Goal: Task Accomplishment & Management: Manage account settings

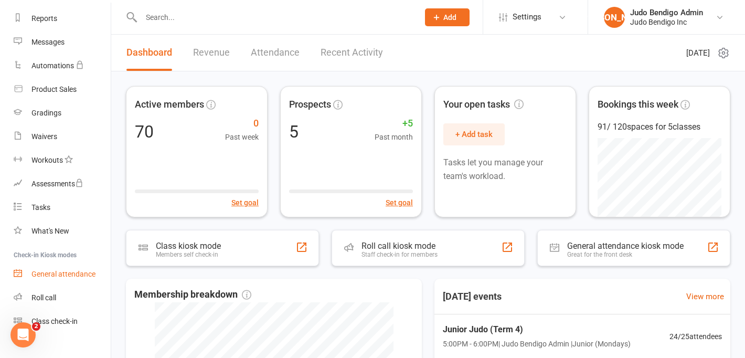
scroll to position [147, 0]
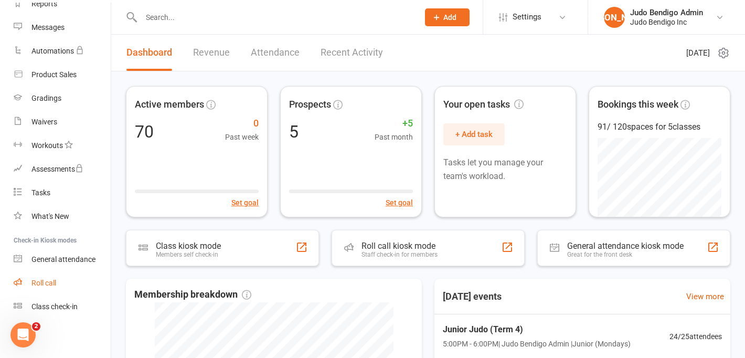
click at [51, 280] on div "Roll call" at bounding box center [43, 283] width 25 height 8
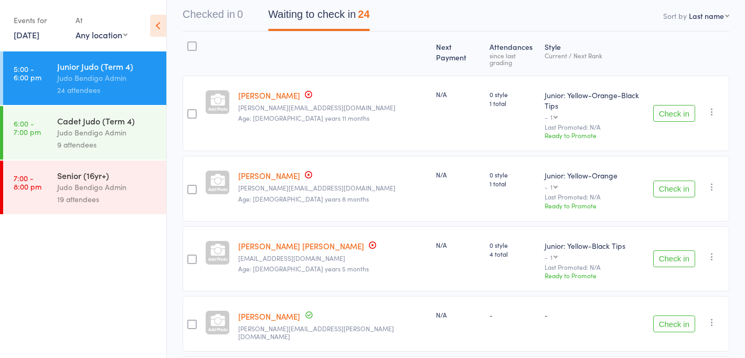
scroll to position [109, 0]
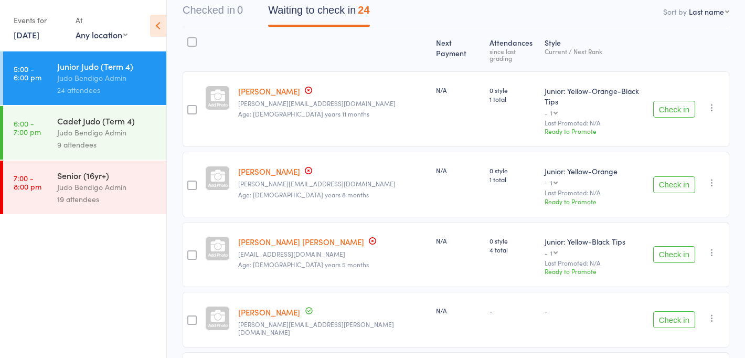
click at [194, 105] on div at bounding box center [191, 109] width 9 height 9
click at [189, 107] on input "checkbox" at bounding box center [189, 107] width 0 height 0
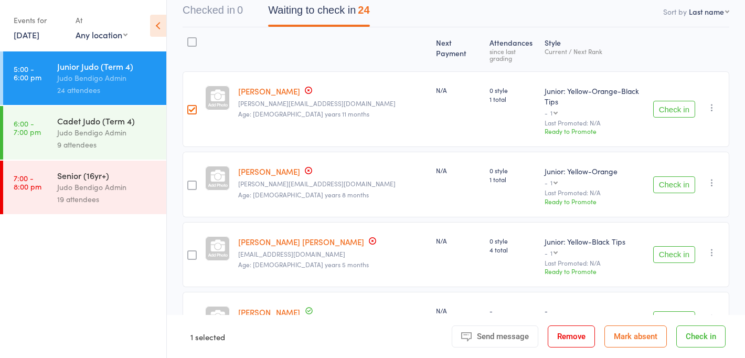
click at [197, 181] on div at bounding box center [191, 185] width 9 height 9
click at [189, 182] on input "checkbox" at bounding box center [189, 182] width 0 height 0
click at [196, 250] on div at bounding box center [191, 254] width 9 height 9
click at [189, 252] on input "checkbox" at bounding box center [189, 252] width 0 height 0
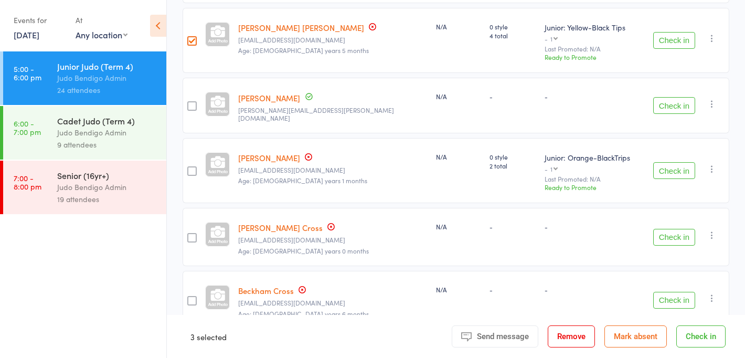
scroll to position [337, 0]
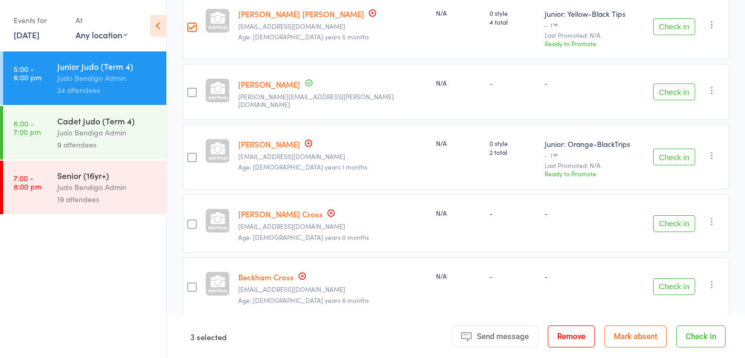
click at [193, 153] on div at bounding box center [191, 157] width 9 height 9
click at [189, 154] on input "checkbox" at bounding box center [189, 154] width 0 height 0
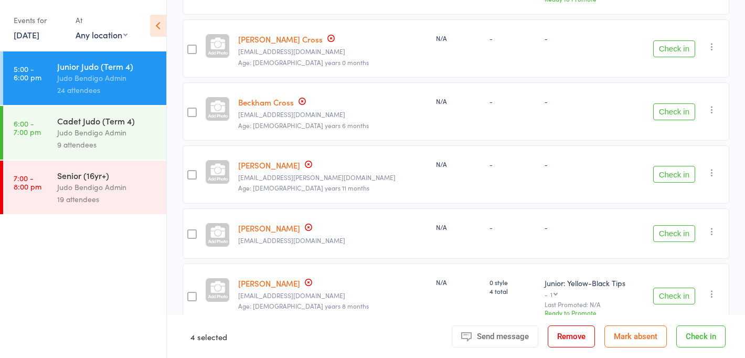
scroll to position [516, 0]
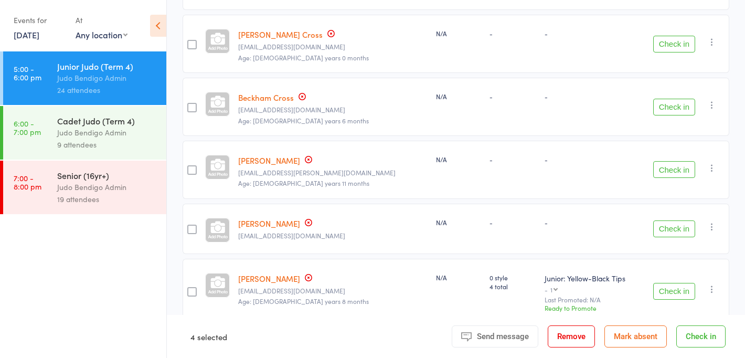
click at [194, 165] on div at bounding box center [191, 169] width 9 height 9
click at [189, 167] on input "checkbox" at bounding box center [189, 167] width 0 height 0
click at [193, 225] on div at bounding box center [191, 229] width 9 height 9
click at [189, 226] on input "checkbox" at bounding box center [189, 226] width 0 height 0
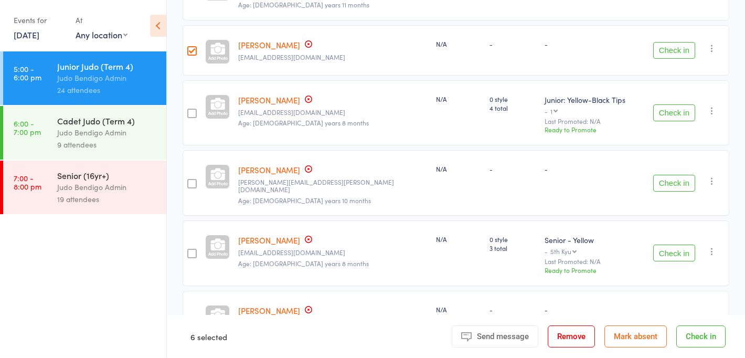
scroll to position [704, 0]
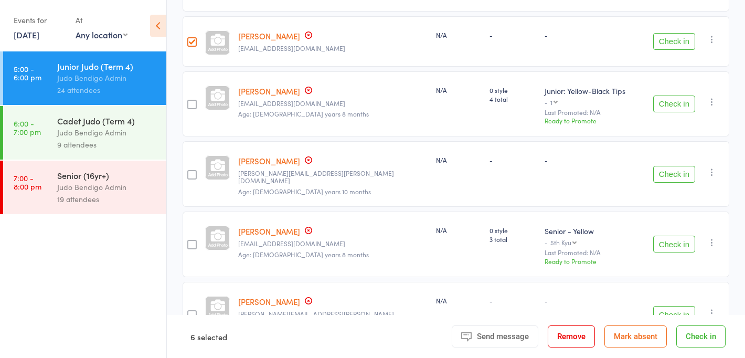
click at [192, 170] on div at bounding box center [191, 174] width 9 height 9
click at [189, 172] on input "checkbox" at bounding box center [189, 172] width 0 height 0
click at [194, 240] on div at bounding box center [191, 244] width 9 height 9
click at [189, 241] on input "checkbox" at bounding box center [189, 241] width 0 height 0
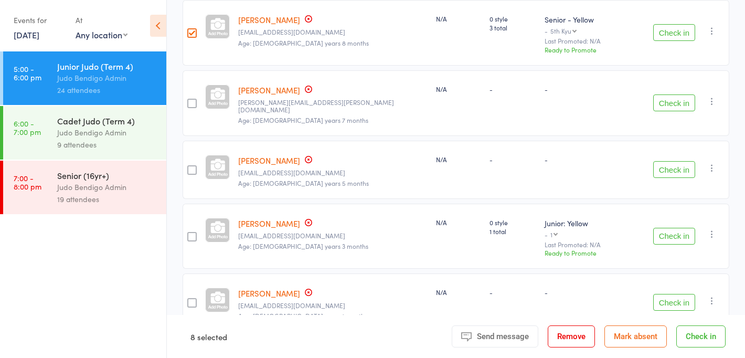
scroll to position [928, 0]
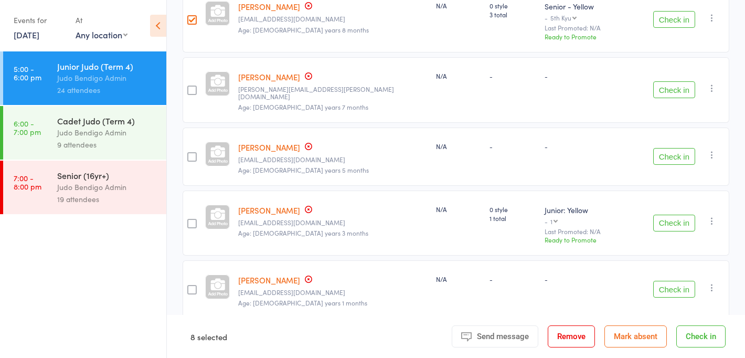
click at [189, 219] on div at bounding box center [191, 223] width 9 height 9
click at [189, 220] on input "checkbox" at bounding box center [189, 220] width 0 height 0
click at [193, 285] on div at bounding box center [191, 289] width 9 height 9
click at [189, 287] on input "checkbox" at bounding box center [189, 287] width 0 height 0
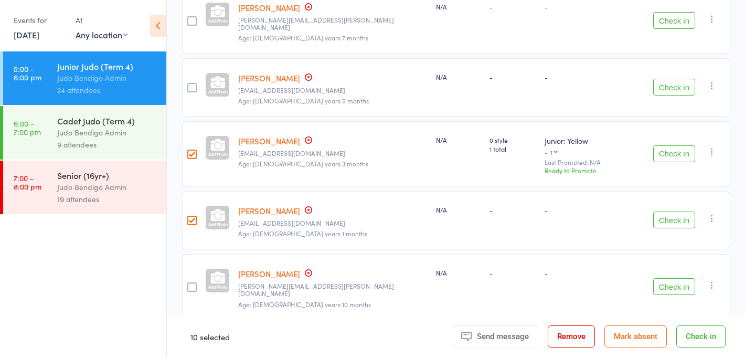
scroll to position [1013, 0]
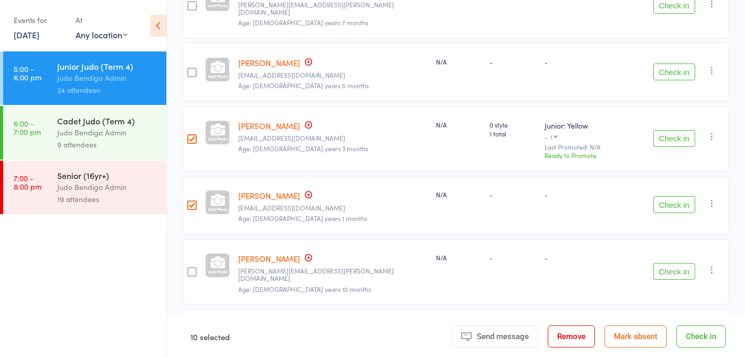
click at [192, 267] on div at bounding box center [191, 271] width 9 height 9
click at [189, 269] on input "checkbox" at bounding box center [189, 269] width 0 height 0
click at [193, 337] on div at bounding box center [191, 341] width 9 height 9
click at [189, 339] on input "checkbox" at bounding box center [189, 339] width 0 height 0
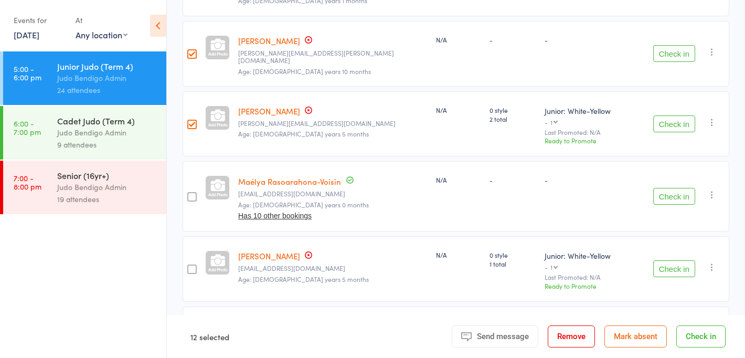
scroll to position [1239, 0]
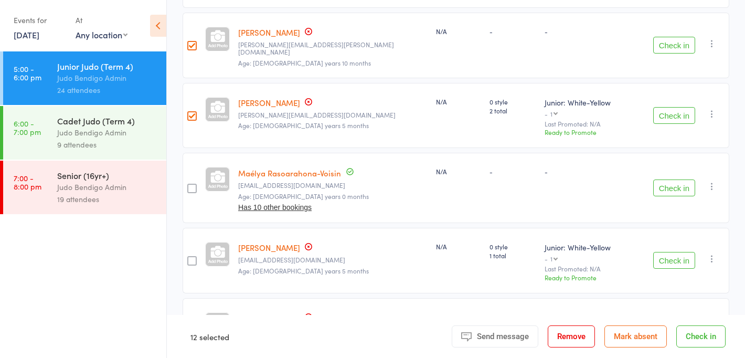
click at [189, 184] on div at bounding box center [191, 188] width 9 height 9
click at [189, 185] on input "checkbox" at bounding box center [189, 185] width 0 height 0
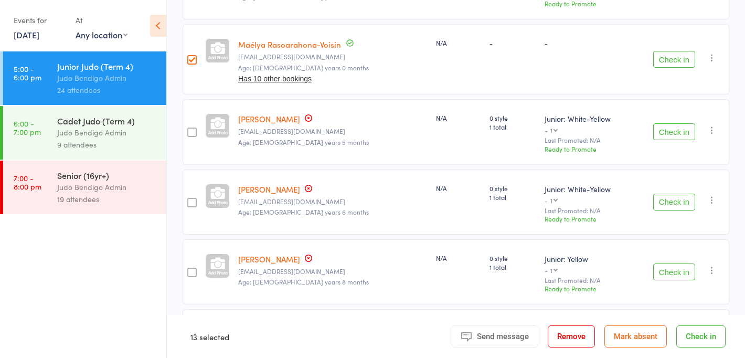
scroll to position [1370, 0]
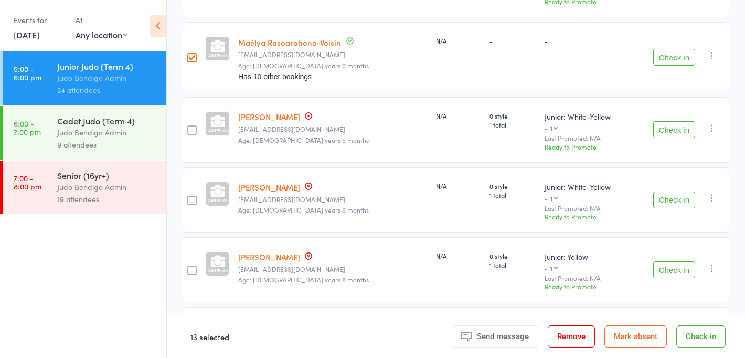
click at [189, 196] on div at bounding box center [191, 200] width 9 height 9
click at [189, 197] on input "checkbox" at bounding box center [189, 197] width 0 height 0
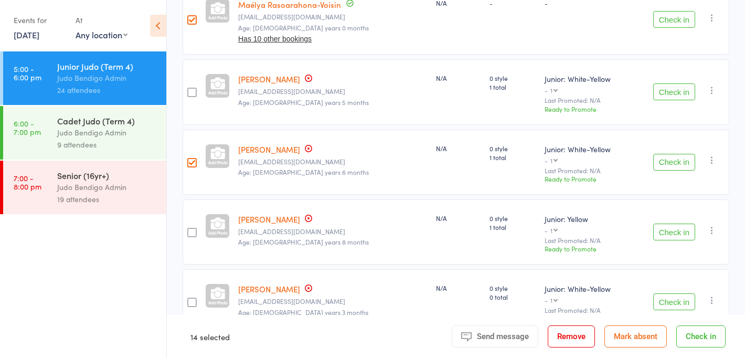
click at [193, 228] on div at bounding box center [191, 232] width 9 height 9
click at [189, 229] on input "checkbox" at bounding box center [189, 229] width 0 height 0
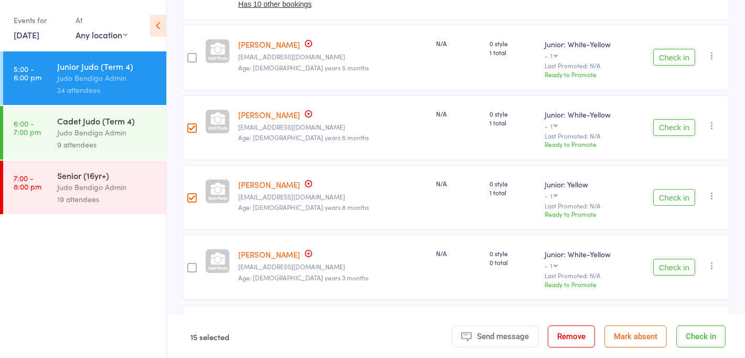
click at [701, 336] on button "Check in" at bounding box center [701, 336] width 49 height 22
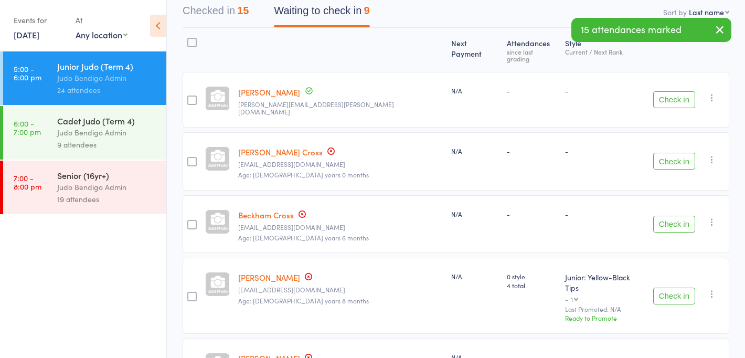
scroll to position [0, 0]
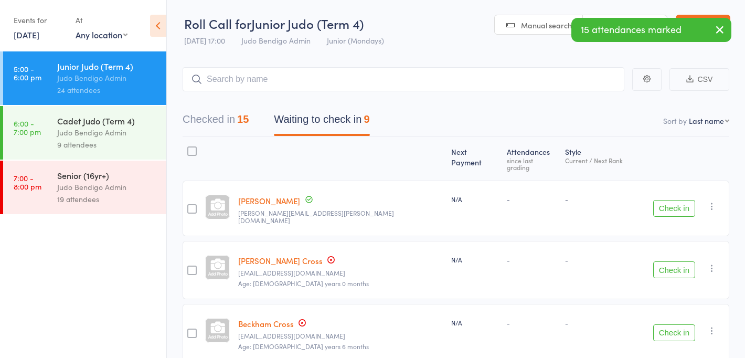
click at [156, 25] on icon at bounding box center [158, 26] width 16 height 22
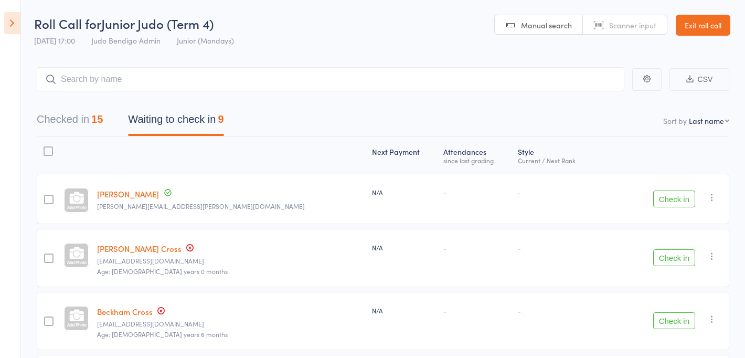
click at [9, 20] on icon at bounding box center [12, 23] width 16 height 22
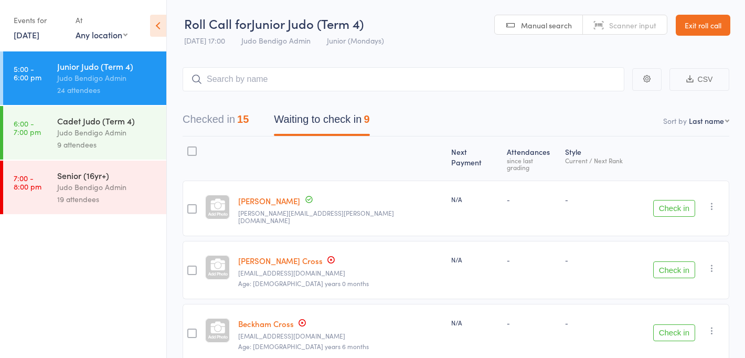
click at [690, 25] on link "Exit roll call" at bounding box center [703, 25] width 55 height 21
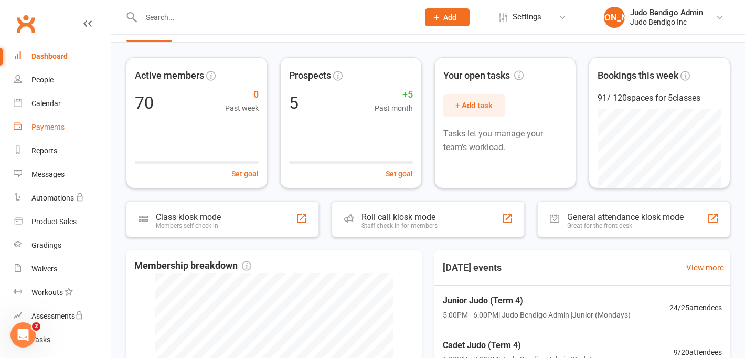
click at [50, 130] on div "Payments" at bounding box center [47, 127] width 33 height 8
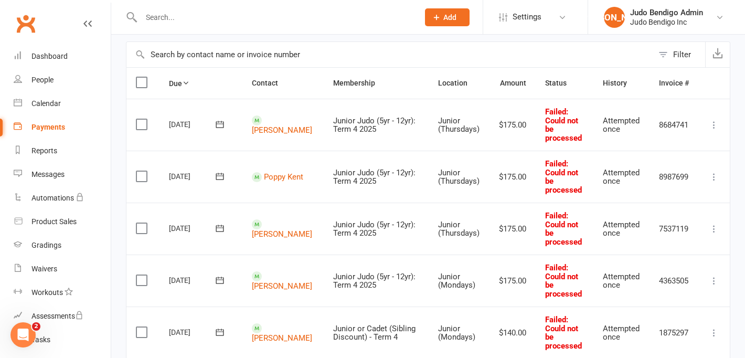
scroll to position [68, 0]
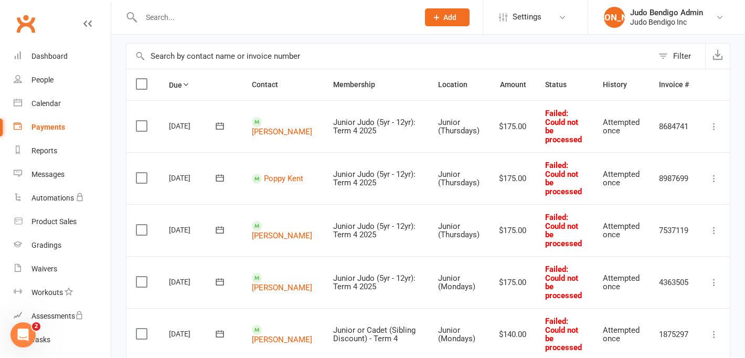
click at [429, 83] on th "Location" at bounding box center [459, 84] width 61 height 31
click at [429, 81] on th "Location" at bounding box center [459, 84] width 61 height 31
click at [679, 54] on div "Filter" at bounding box center [682, 56] width 18 height 13
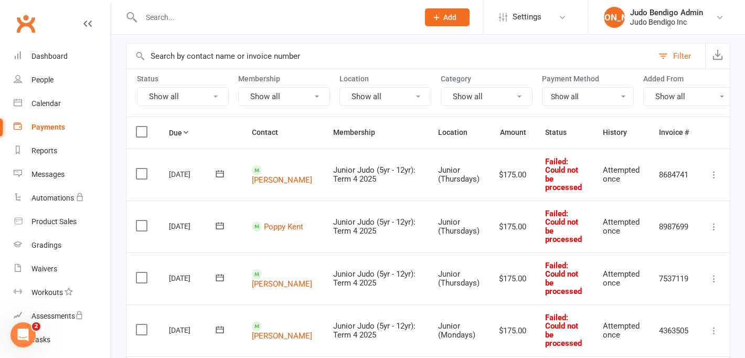
click at [417, 96] on icon at bounding box center [418, 97] width 4 height 2
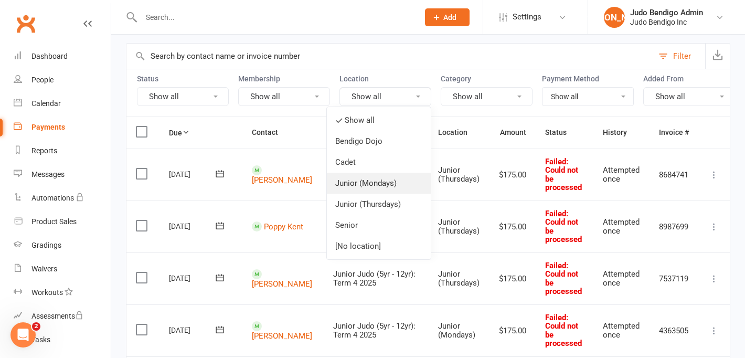
click at [384, 183] on link "Junior (Mondays)" at bounding box center [379, 183] width 104 height 21
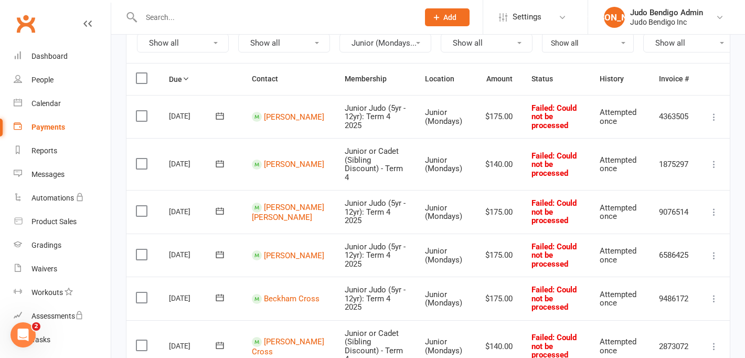
scroll to position [124, 0]
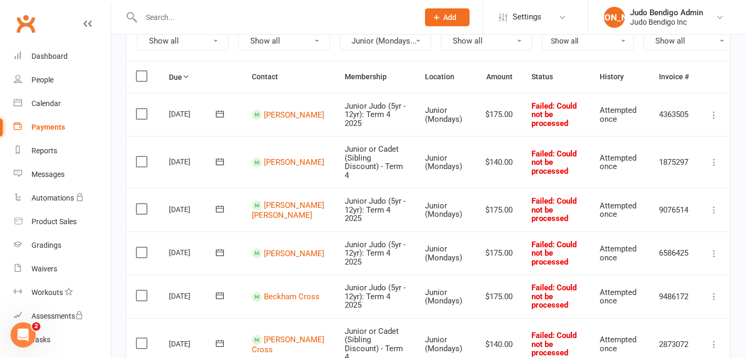
click at [715, 111] on icon at bounding box center [714, 115] width 10 height 10
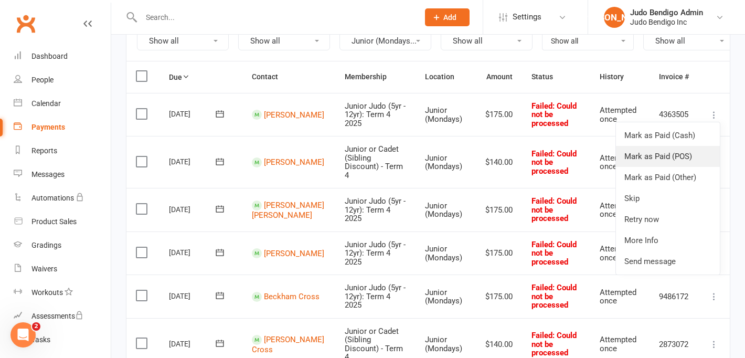
click at [686, 158] on link "Mark as Paid (POS)" at bounding box center [668, 156] width 104 height 21
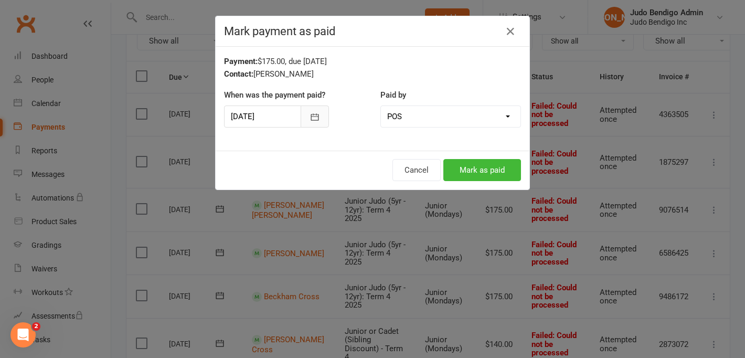
click at [321, 119] on button "button" at bounding box center [315, 116] width 28 height 22
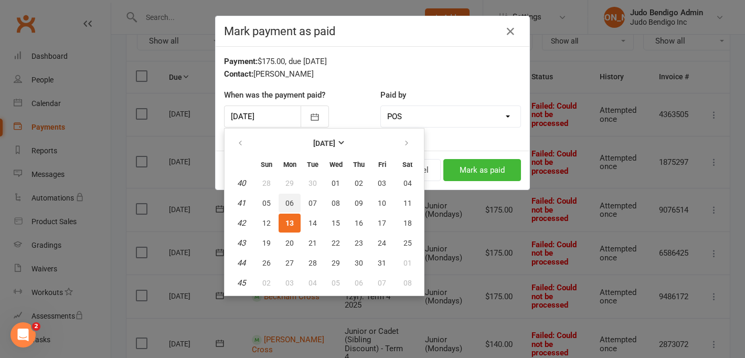
click at [283, 205] on button "06" at bounding box center [290, 203] width 22 height 19
type input "06 Oct 2025"
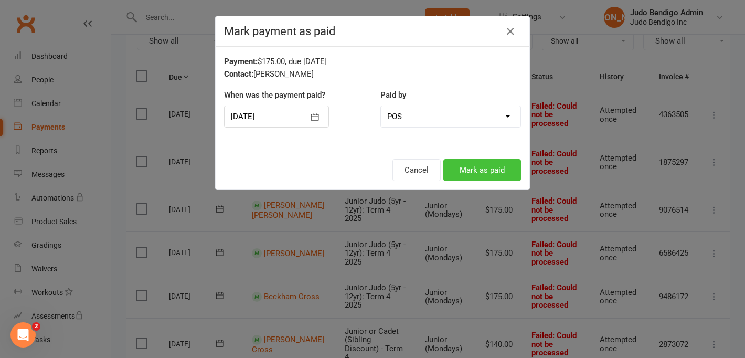
click at [487, 172] on button "Mark as paid" at bounding box center [482, 170] width 78 height 22
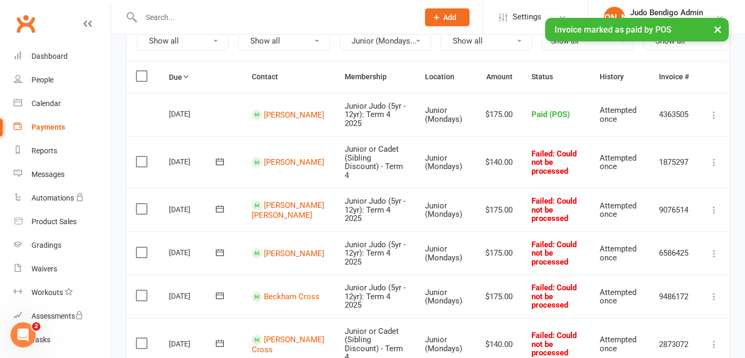
click at [710, 157] on icon at bounding box center [714, 162] width 10 height 10
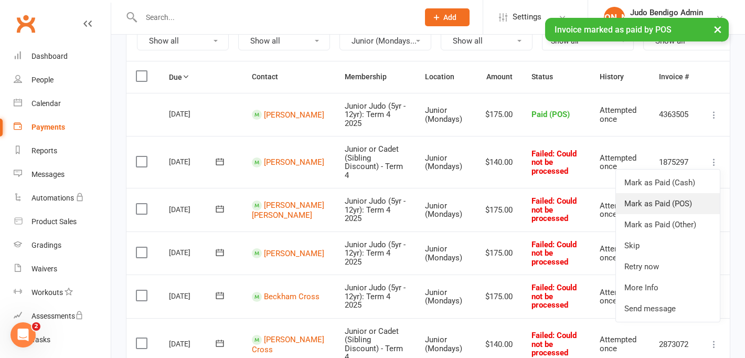
click at [664, 196] on link "Mark as Paid (POS)" at bounding box center [668, 203] width 104 height 21
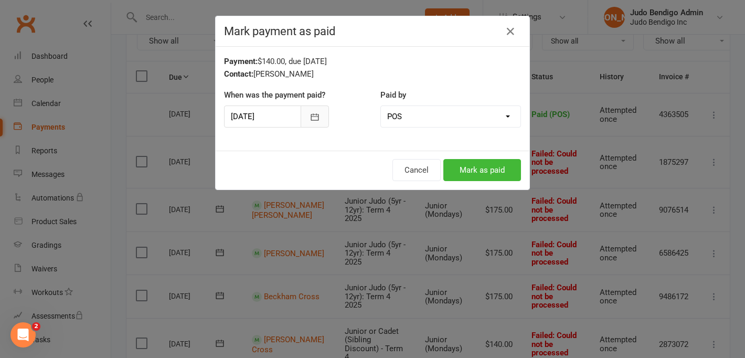
click at [312, 122] on icon "button" at bounding box center [315, 117] width 10 height 10
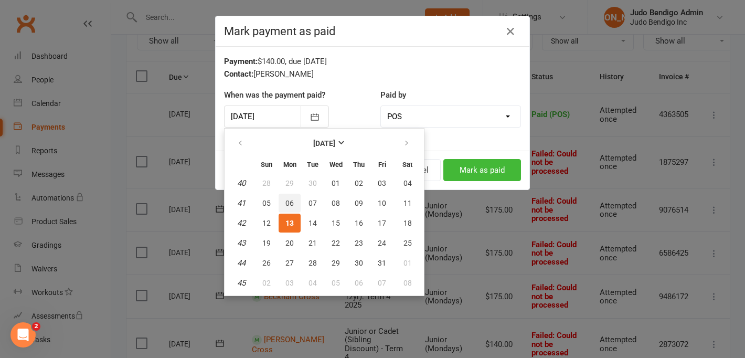
click at [293, 202] on span "06" at bounding box center [290, 203] width 8 height 8
type input "06 Oct 2025"
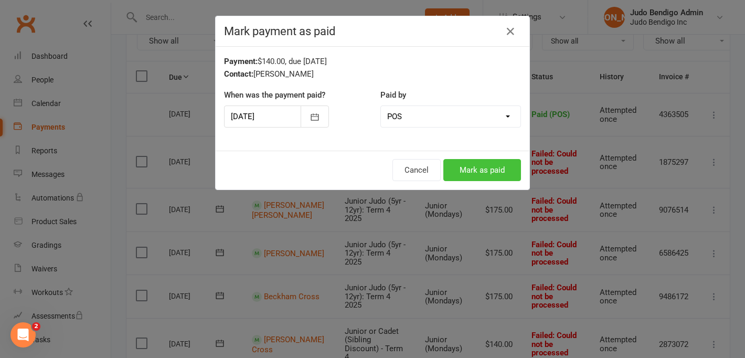
click at [492, 175] on button "Mark as paid" at bounding box center [482, 170] width 78 height 22
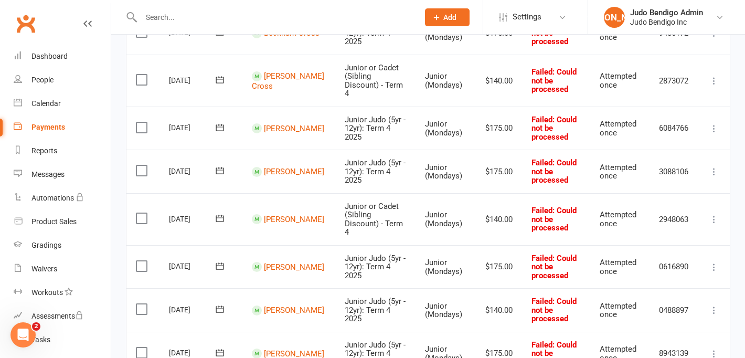
scroll to position [391, 0]
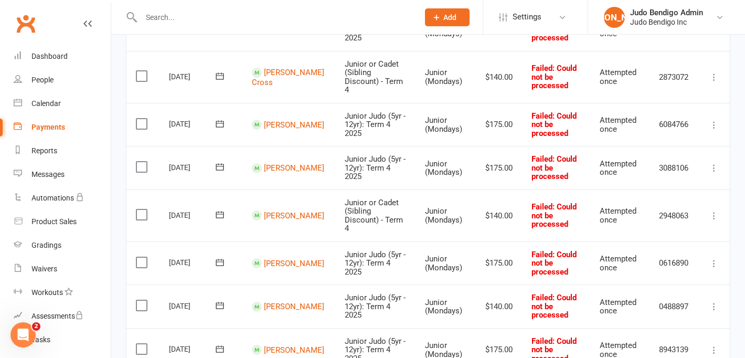
click at [713, 258] on icon at bounding box center [714, 263] width 10 height 10
click at [673, 294] on link "Mark as Paid (POS)" at bounding box center [668, 304] width 104 height 21
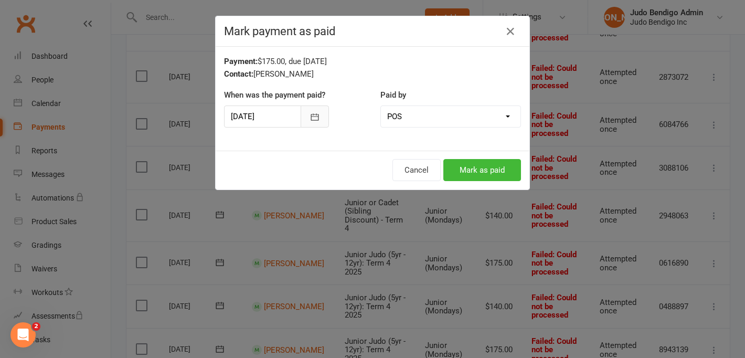
click at [319, 120] on icon "button" at bounding box center [315, 117] width 10 height 10
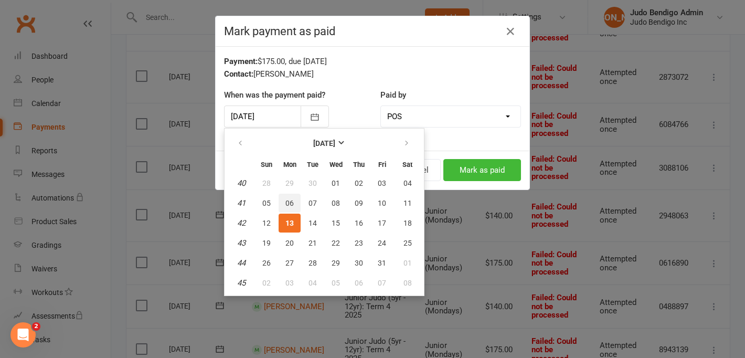
click at [288, 206] on span "06" at bounding box center [290, 203] width 8 height 8
type input "06 Oct 2025"
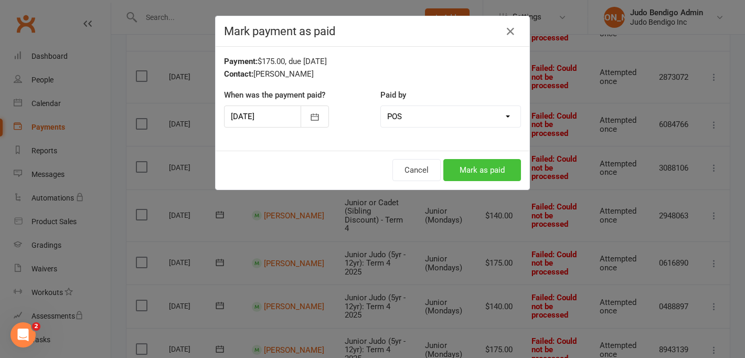
click at [464, 165] on button "Mark as paid" at bounding box center [482, 170] width 78 height 22
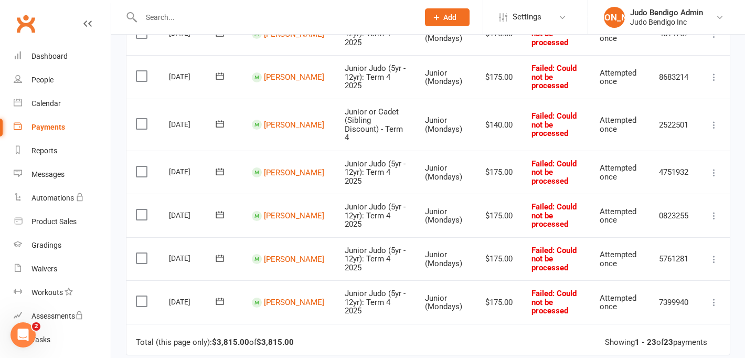
scroll to position [935, 0]
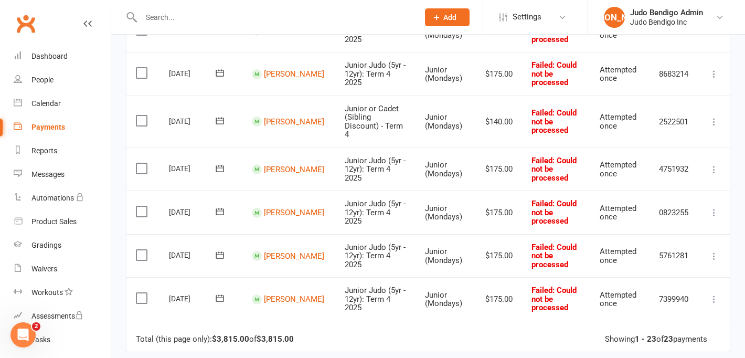
click at [714, 294] on icon at bounding box center [714, 299] width 10 height 10
click at [673, 330] on link "Mark as Paid (POS)" at bounding box center [668, 340] width 104 height 21
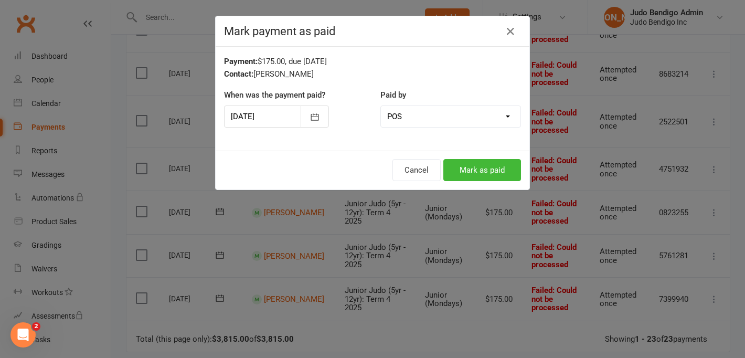
click at [290, 123] on div at bounding box center [276, 116] width 105 height 22
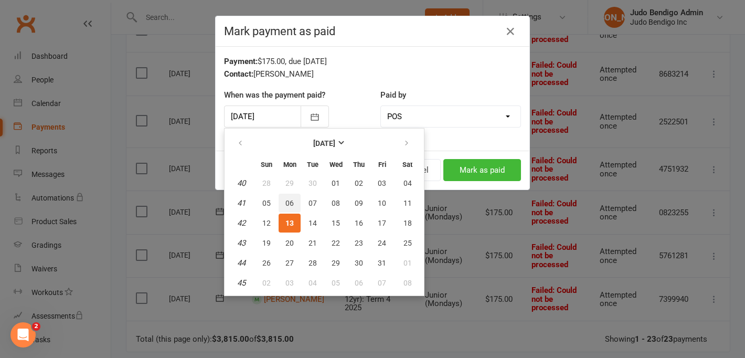
click at [289, 203] on span "06" at bounding box center [290, 203] width 8 height 8
type input "06 Oct 2025"
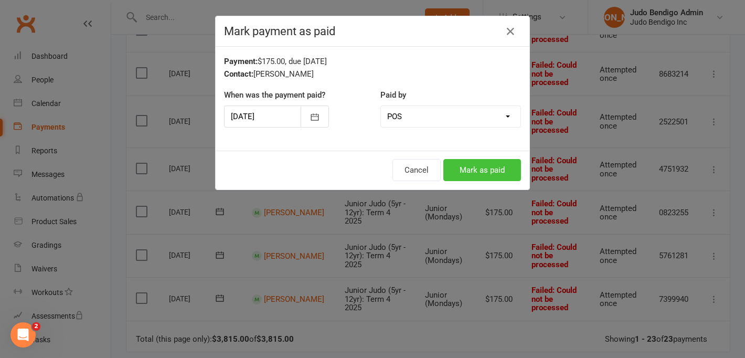
click at [489, 166] on button "Mark as paid" at bounding box center [482, 170] width 78 height 22
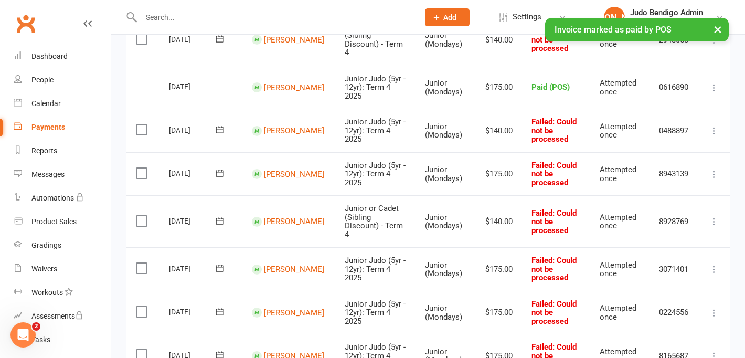
scroll to position [566, 0]
click at [712, 170] on icon at bounding box center [714, 175] width 10 height 10
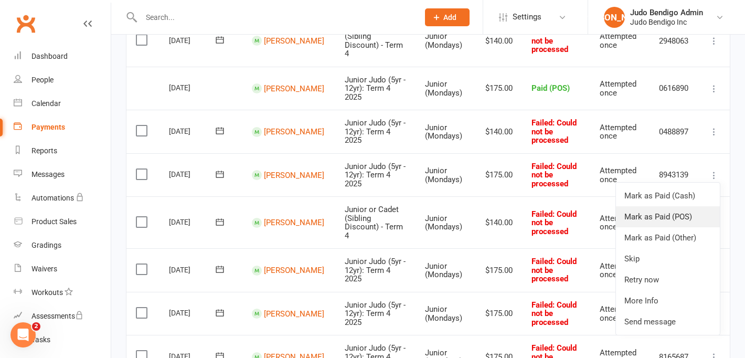
click at [671, 206] on link "Mark as Paid (POS)" at bounding box center [668, 216] width 104 height 21
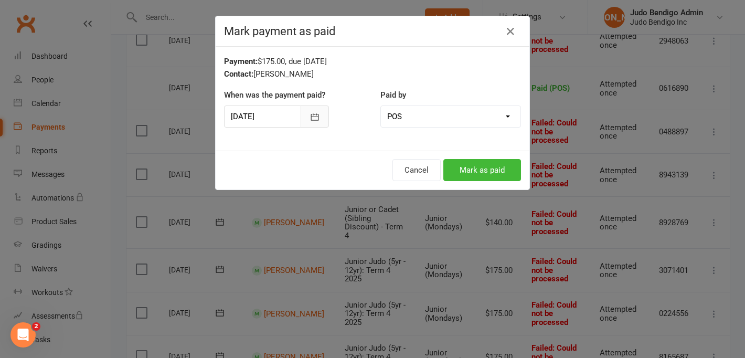
click at [321, 121] on button "button" at bounding box center [315, 116] width 28 height 22
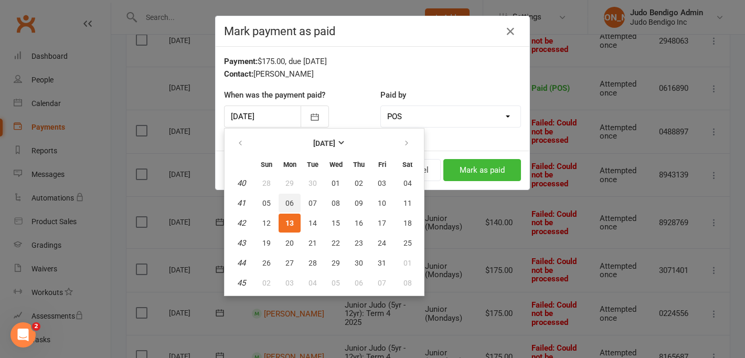
click at [290, 203] on span "06" at bounding box center [290, 203] width 8 height 8
type input "06 Oct 2025"
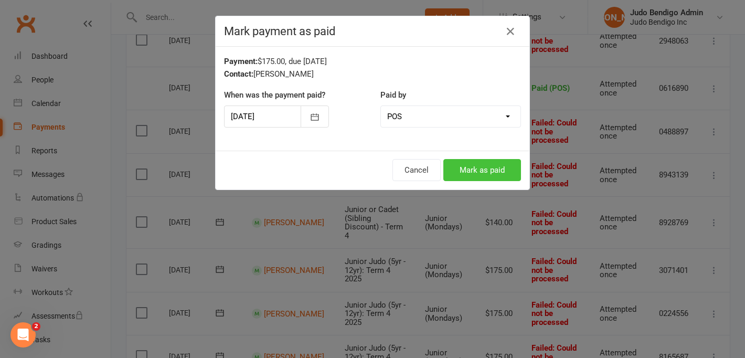
click at [496, 162] on button "Mark as paid" at bounding box center [482, 170] width 78 height 22
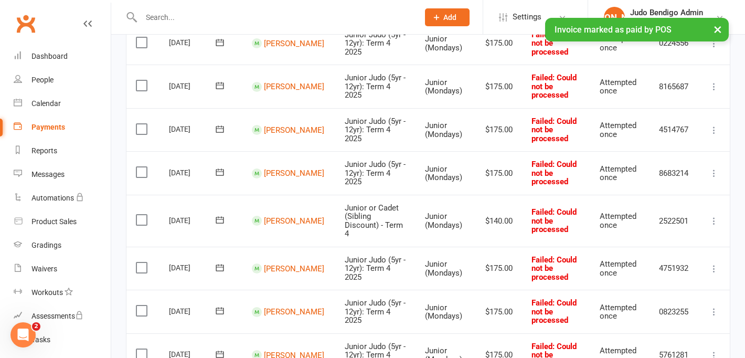
scroll to position [842, 0]
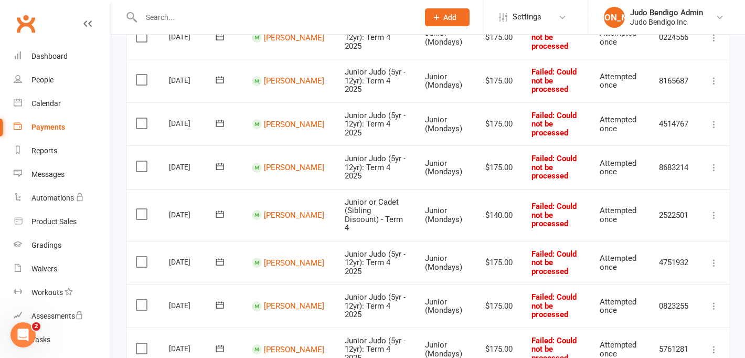
click at [717, 258] on icon at bounding box center [714, 263] width 10 height 10
click at [671, 294] on link "Mark as Paid (POS)" at bounding box center [668, 304] width 104 height 21
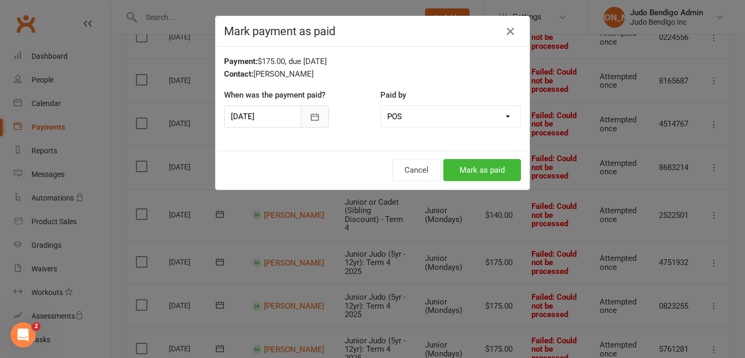
click at [314, 107] on button "button" at bounding box center [315, 116] width 28 height 22
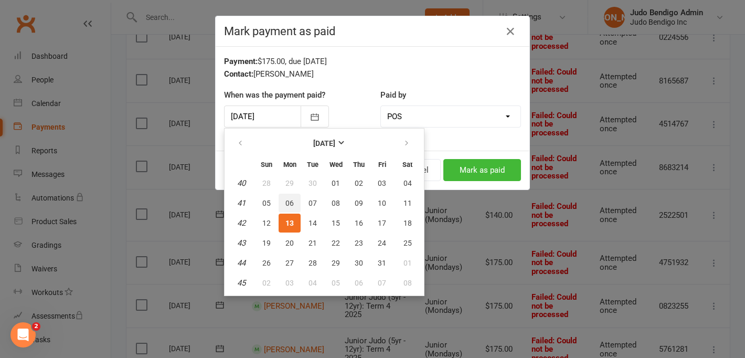
click at [294, 197] on button "06" at bounding box center [290, 203] width 22 height 19
type input "06 Oct 2025"
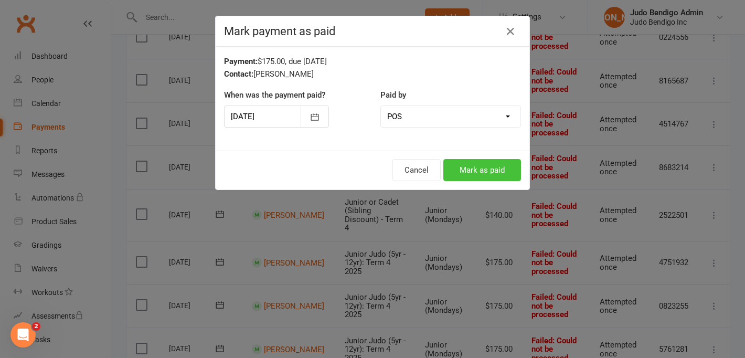
click at [484, 160] on button "Mark as paid" at bounding box center [482, 170] width 78 height 22
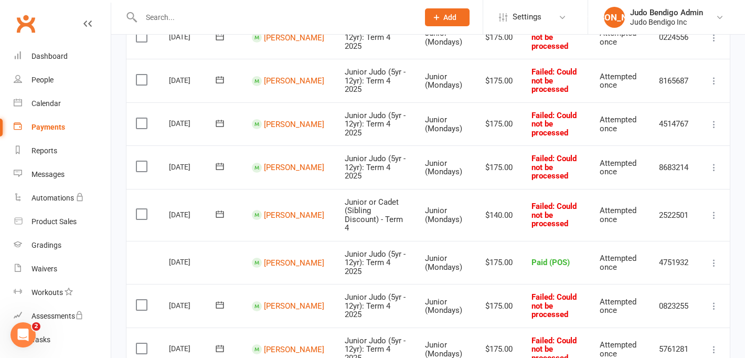
click at [715, 119] on icon at bounding box center [714, 124] width 10 height 10
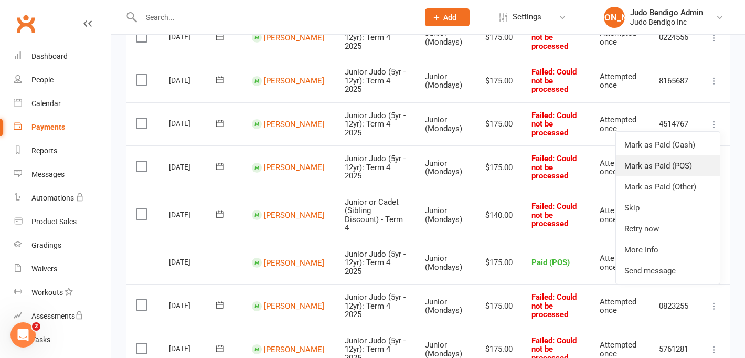
click at [683, 155] on link "Mark as Paid (POS)" at bounding box center [668, 165] width 104 height 21
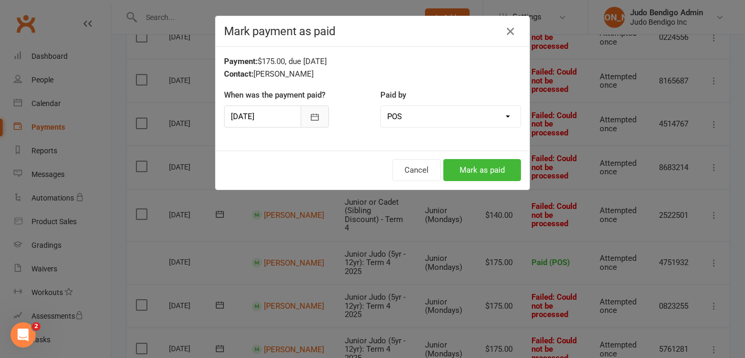
click at [313, 112] on icon "button" at bounding box center [315, 117] width 10 height 10
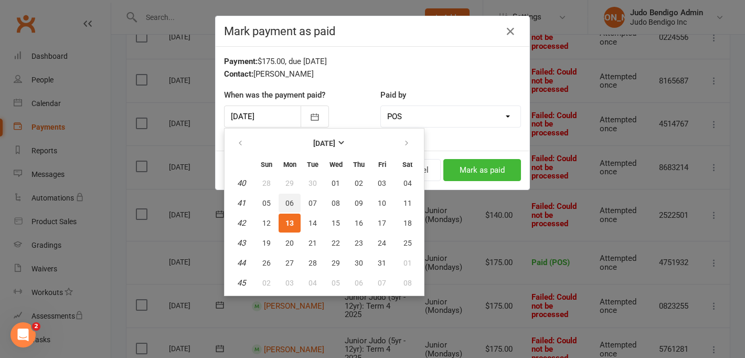
click at [289, 207] on button "06" at bounding box center [290, 203] width 22 height 19
type input "06 Oct 2025"
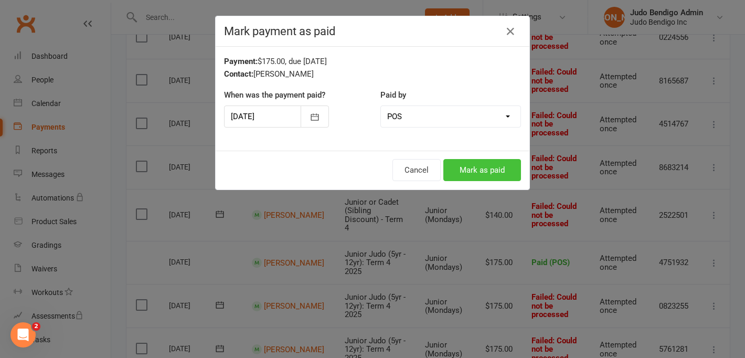
click at [472, 168] on button "Mark as paid" at bounding box center [482, 170] width 78 height 22
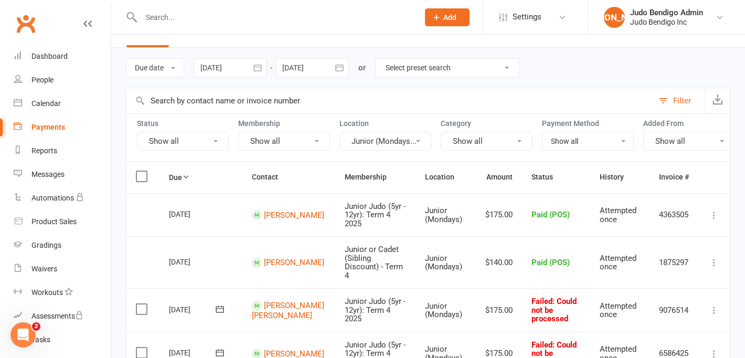
scroll to position [0, 0]
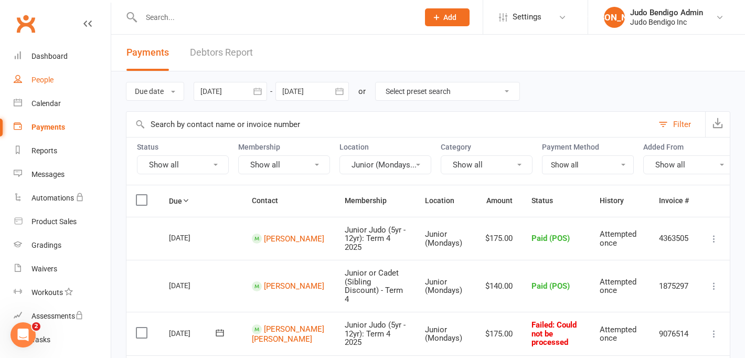
click at [39, 78] on div "People" at bounding box center [42, 80] width 22 height 8
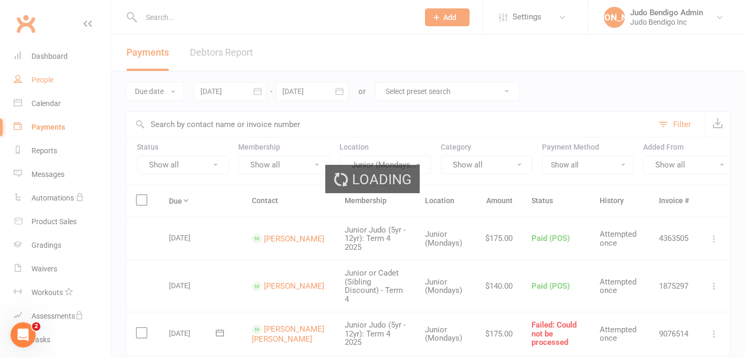
select select "100"
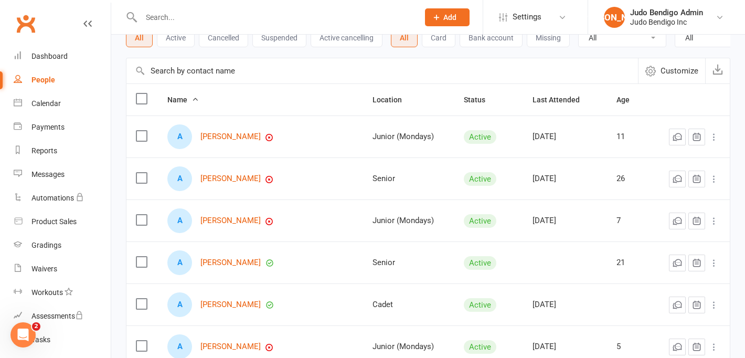
scroll to position [81, 0]
